Goal: Task Accomplishment & Management: Use online tool/utility

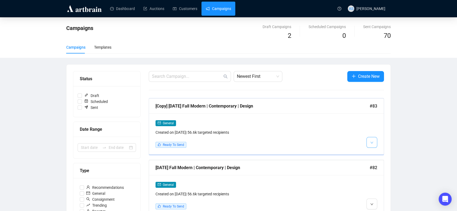
click at [371, 142] on icon "down" at bounding box center [371, 142] width 3 height 3
click at [374, 152] on img at bounding box center [372, 154] width 4 height 4
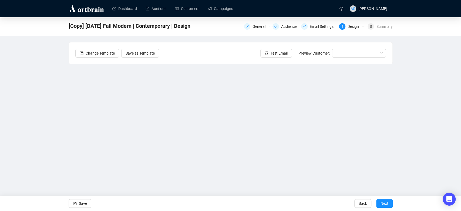
click at [447, 103] on div "[Copy] [DATE] Fall Modern | Contemporary | Design General Audience Email Settin…" at bounding box center [230, 108] width 461 height 182
click at [454, 127] on div "[Copy] [DATE] Fall Modern | Contemporary | Design General Audience Email Settin…" at bounding box center [230, 108] width 461 height 182
click at [74, 205] on icon "save" at bounding box center [75, 204] width 4 height 4
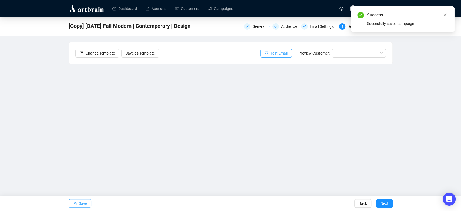
click at [277, 52] on span "Test Email" at bounding box center [279, 53] width 17 height 6
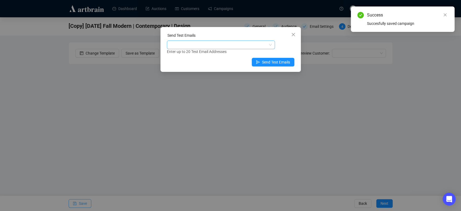
click at [240, 47] on div at bounding box center [218, 45] width 100 height 8
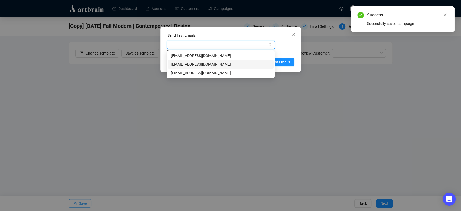
click at [228, 64] on div "[EMAIL_ADDRESS][DOMAIN_NAME]" at bounding box center [220, 64] width 99 height 6
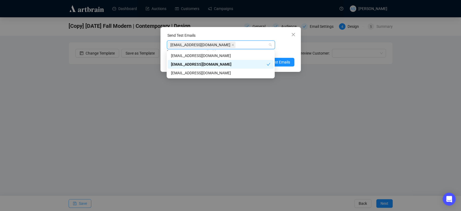
click at [291, 48] on div "[EMAIL_ADDRESS][DOMAIN_NAME] Enter up to 20 Test Email Addresses" at bounding box center [231, 48] width 128 height 14
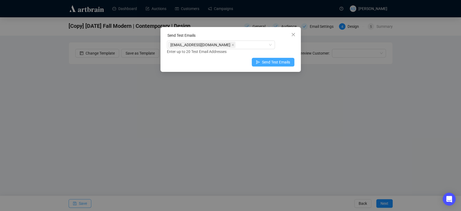
click at [283, 65] on span "Send Test Emails" at bounding box center [276, 62] width 28 height 6
